Goal: Transaction & Acquisition: Purchase product/service

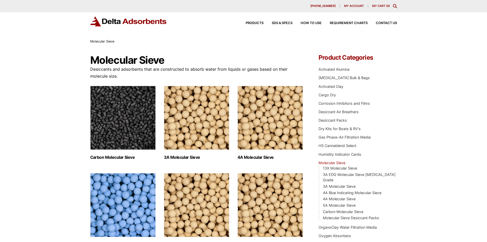
click at [351, 5] on span "My account" at bounding box center [354, 6] width 20 height 3
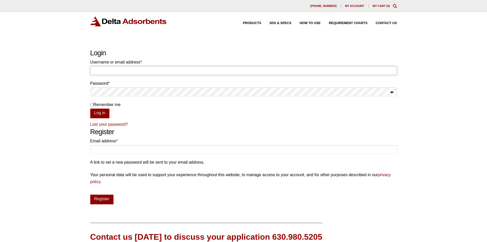
click at [117, 67] on input "Username or email address * Required" at bounding box center [243, 70] width 307 height 9
type input "[EMAIL_ADDRESS][DOMAIN_NAME]"
click at [90, 108] on button "Log in" at bounding box center [99, 113] width 19 height 10
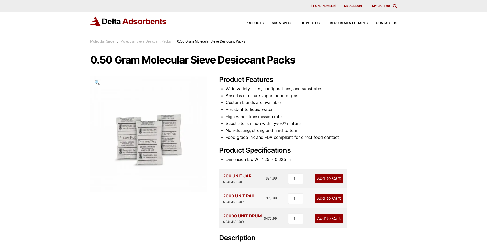
click at [419, 116] on div "Our website has detected that you are using an outdated browser that will preve…" at bounding box center [243, 201] width 487 height 402
click at [318, 219] on link "Add 1 to Cart" at bounding box center [329, 217] width 28 height 9
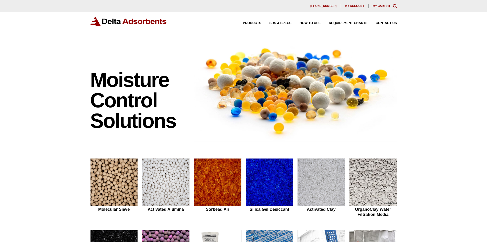
click at [394, 119] on img at bounding box center [295, 90] width 203 height 103
click at [377, 3] on div "[PHONE_NUMBER] My account My Cart ( 1 )" at bounding box center [243, 6] width 487 height 12
click at [377, 5] on link "My Cart ( 1 )" at bounding box center [381, 5] width 17 height 3
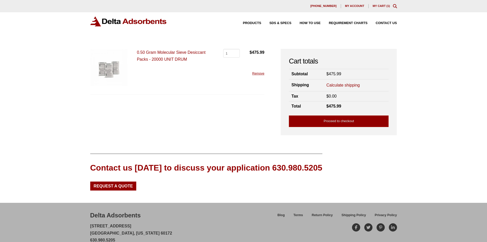
click at [380, 154] on div "Contact us today to discuss your application 630.980.5205 Request a Quote" at bounding box center [243, 171] width 307 height 37
click at [338, 83] on link "Calculate shipping" at bounding box center [342, 85] width 33 height 6
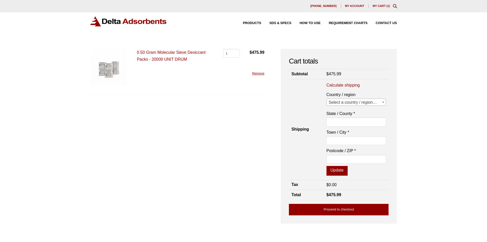
click at [417, 93] on div "Our website has detected that you are using an outdated browser that will preve…" at bounding box center [243, 173] width 487 height 347
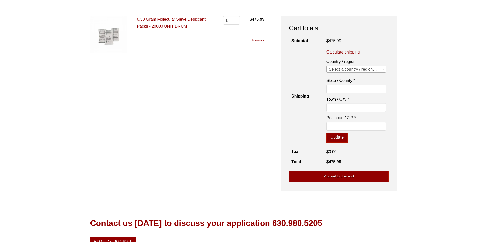
scroll to position [77, 0]
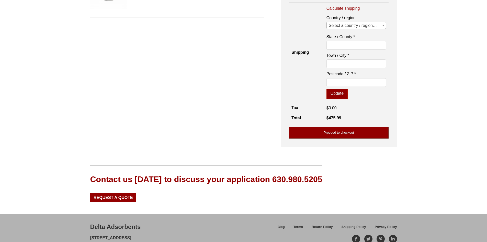
click at [312, 135] on link "Proceed to checkout" at bounding box center [339, 133] width 100 height 12
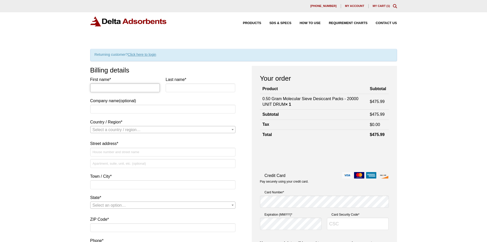
click at [107, 91] on input "First name *" at bounding box center [125, 87] width 70 height 9
type input "[PERSON_NAME]"
type input "Quality Supplement Manufacturing"
select select "US"
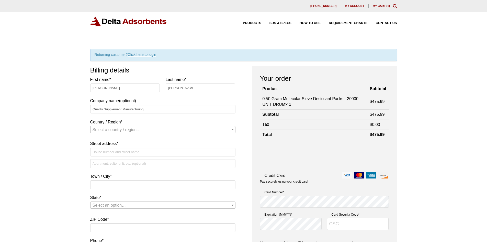
type input "[STREET_ADDRESS]"
type input "[US_STATE][GEOGRAPHIC_DATA]"
type input "73135"
type input "8884583909"
type input "[EMAIL_ADDRESS][DOMAIN_NAME]"
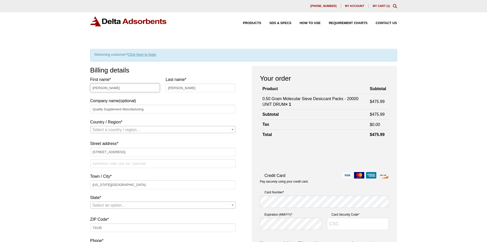
select select "US"
select select "OK"
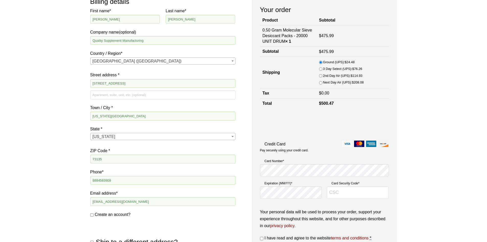
scroll to position [102, 0]
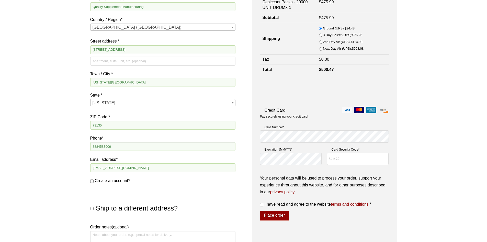
click at [113, 104] on span "[US_STATE]" at bounding box center [162, 102] width 145 height 7
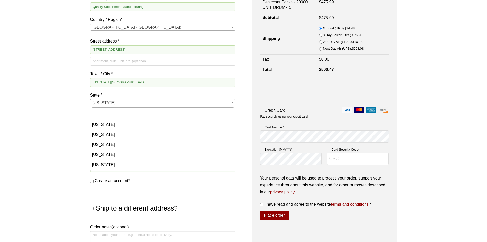
scroll to position [340, 0]
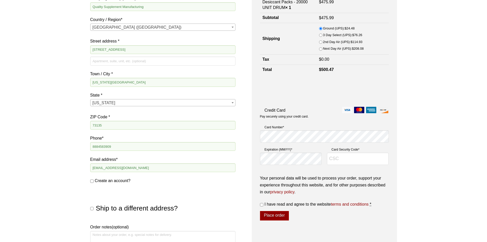
click at [40, 92] on div "Our website has detected that you are using an outdated browser that will preve…" at bounding box center [243, 149] width 487 height 502
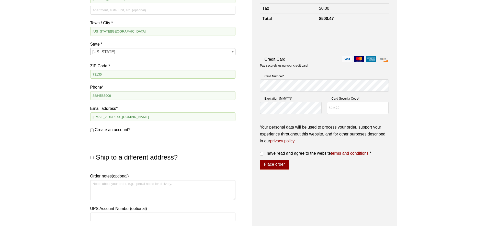
scroll to position [153, 0]
click at [119, 101] on p "Phone * [PHONE_NUMBER]" at bounding box center [162, 92] width 145 height 19
drag, startPoint x: 118, startPoint y: 95, endPoint x: 31, endPoint y: 94, distance: 86.9
click at [31, 94] on div "Our website has detected that you are using an outdated browser that will preve…" at bounding box center [243, 98] width 487 height 502
type input "8884583909"
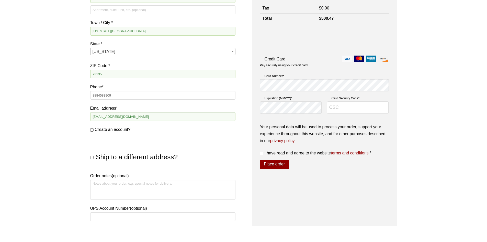
click at [31, 93] on div "Our website has detected that you are using an outdated browser that will preve…" at bounding box center [243, 98] width 487 height 502
click at [92, 130] on input "Create an account?" at bounding box center [91, 129] width 3 height 3
checkbox input "true"
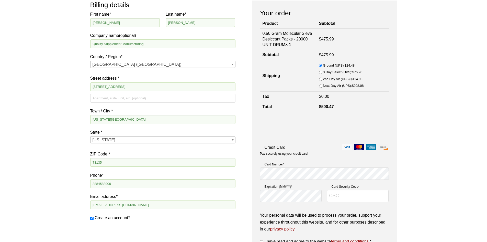
scroll to position [51, 0]
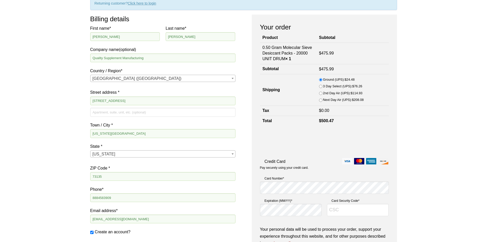
click at [50, 137] on div "Our website has detected that you are using an outdated browser that will preve…" at bounding box center [243, 200] width 487 height 502
click at [322, 93] on input "2nd Day Air (UPS): $ 114.93" at bounding box center [320, 92] width 3 height 3
radio input "true"
click at [414, 112] on div "Our website has detected that you are using an outdated browser that will preve…" at bounding box center [243, 200] width 487 height 502
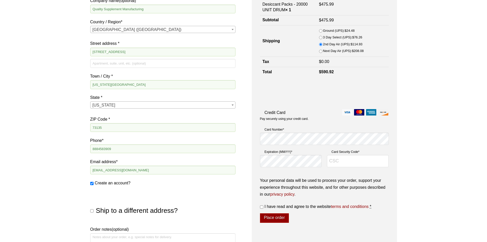
scroll to position [102, 0]
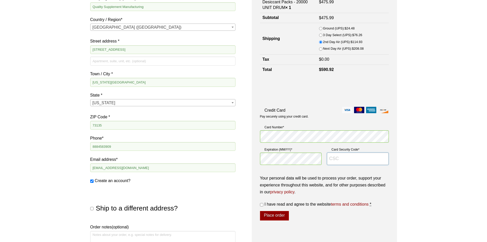
click at [363, 162] on input "Card Security Code *" at bounding box center [358, 158] width 62 height 12
type input "287"
click at [260, 204] on input "I have read and agree to the website terms and conditions *" at bounding box center [261, 204] width 3 height 3
checkbox input "true"
click at [284, 216] on button "Place order" at bounding box center [274, 216] width 29 height 10
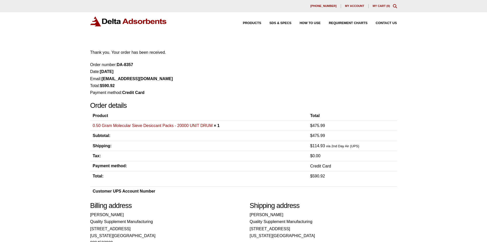
drag, startPoint x: 460, startPoint y: 120, endPoint x: 355, endPoint y: 48, distance: 126.7
click at [454, 116] on div "Our website has detected that you are using an outdated browser that will preve…" at bounding box center [243, 193] width 487 height 387
